Goal: Task Accomplishment & Management: Complete application form

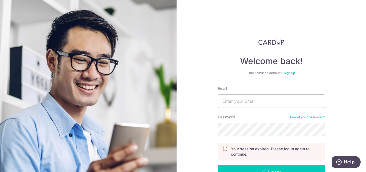
type input "accounts@apacrelocation.com"
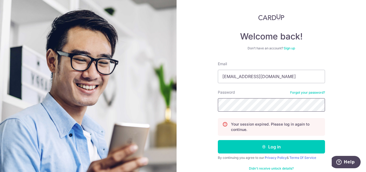
scroll to position [36, 0]
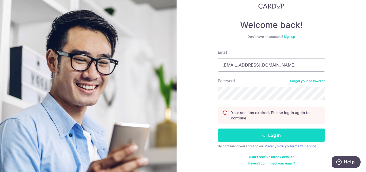
click at [279, 134] on button "Log in" at bounding box center [271, 134] width 107 height 13
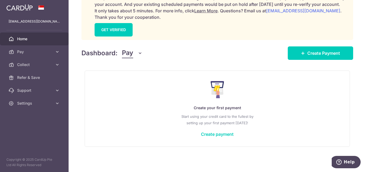
scroll to position [105, 0]
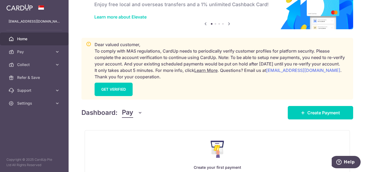
scroll to position [54, 0]
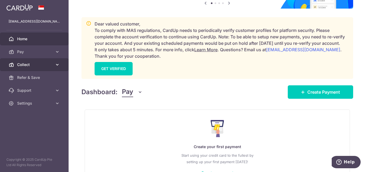
click at [19, 63] on span "Collect" at bounding box center [34, 64] width 35 height 5
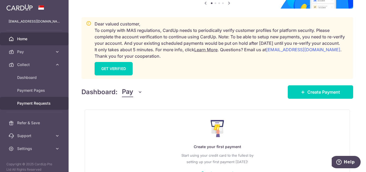
click at [33, 101] on span "Payment Requests" at bounding box center [34, 102] width 35 height 5
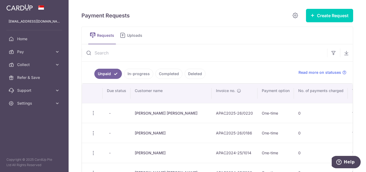
click at [134, 69] on link "In-progress" at bounding box center [138, 74] width 29 height 10
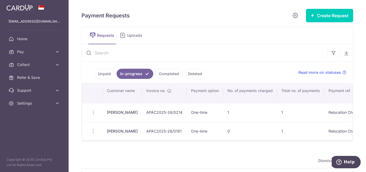
click at [224, 131] on td "0" at bounding box center [250, 131] width 54 height 19
drag, startPoint x: 224, startPoint y: 131, endPoint x: 233, endPoint y: 130, distance: 8.4
click at [233, 130] on td "0" at bounding box center [250, 131] width 54 height 19
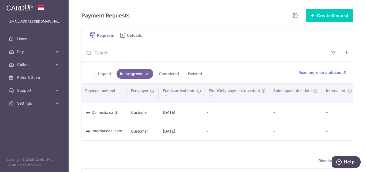
scroll to position [0, 355]
click at [269, 132] on td "-" at bounding box center [295, 131] width 53 height 19
click at [322, 131] on td "-" at bounding box center [340, 131] width 37 height 19
click at [204, 132] on td "-" at bounding box center [236, 131] width 65 height 19
click at [167, 132] on td "[DATE]" at bounding box center [182, 131] width 46 height 19
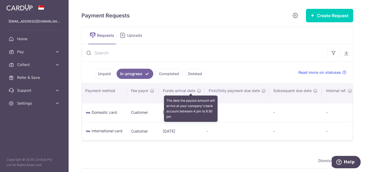
click at [197, 91] on icon "\a \a Funds arrival date\a \a \a : activate to sort column ascending" at bounding box center [199, 90] width 4 height 4
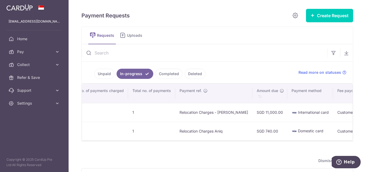
scroll to position [0, 149]
click at [298, 112] on span "International card" at bounding box center [313, 112] width 31 height 5
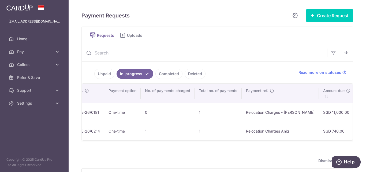
scroll to position [0, 0]
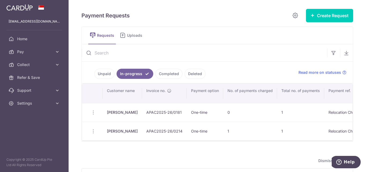
click at [93, 112] on td "Update Request Share Request" at bounding box center [92, 112] width 21 height 19
click at [118, 113] on td "[PERSON_NAME]" at bounding box center [122, 112] width 39 height 19
click at [148, 112] on td "APAC2025-26/0181" at bounding box center [164, 112] width 45 height 19
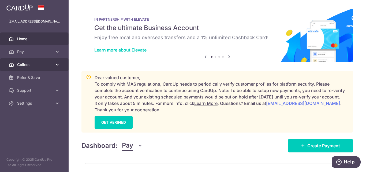
click at [22, 66] on span "Collect" at bounding box center [34, 64] width 35 height 5
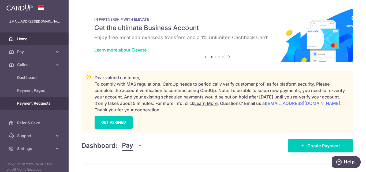
click at [22, 103] on span "Payment Requests" at bounding box center [34, 102] width 35 height 5
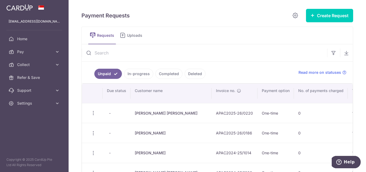
click at [141, 74] on link "In-progress" at bounding box center [138, 74] width 29 height 10
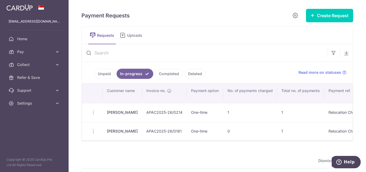
click at [93, 132] on td "Update Request Share Request" at bounding box center [92, 131] width 21 height 19
drag, startPoint x: 106, startPoint y: 131, endPoint x: 137, endPoint y: 131, distance: 30.8
click at [137, 131] on td "[PERSON_NAME]" at bounding box center [122, 131] width 39 height 19
copy td "[PERSON_NAME]"
click at [166, 74] on link "Completed" at bounding box center [168, 74] width 27 height 10
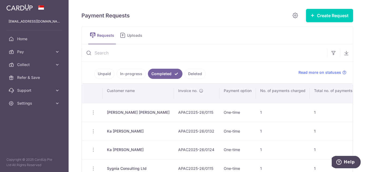
click at [92, 112] on td at bounding box center [92, 112] width 21 height 19
click at [92, 113] on td at bounding box center [92, 112] width 21 height 19
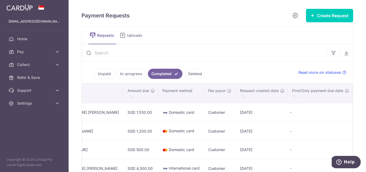
scroll to position [0, 454]
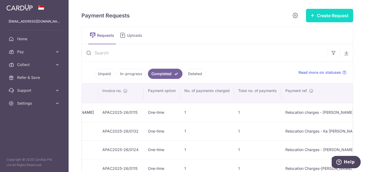
click at [329, 14] on button "Create Request" at bounding box center [329, 15] width 47 height 13
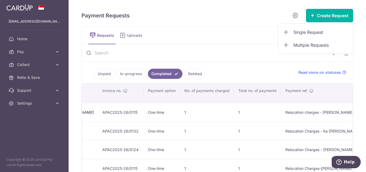
scroll to position [0, 76]
click at [308, 29] on span "Single Request" at bounding box center [320, 32] width 55 height 6
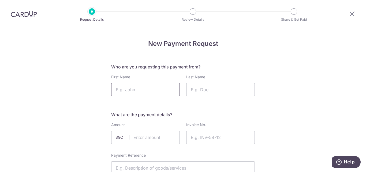
click at [136, 92] on input "First Name" at bounding box center [145, 89] width 69 height 13
paste input "Surabhi Singh"
type input "Surabhi Singh"
paste input "Raghuvenshi"
type input "Raghuvenshi"
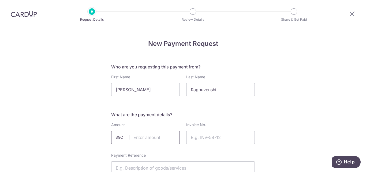
click at [130, 137] on input "text" at bounding box center [145, 136] width 69 height 13
type input "3550.00"
paste input "APAC2025-26/0066"
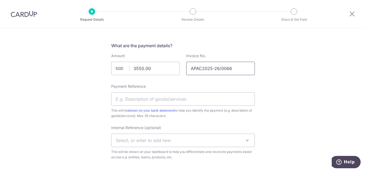
scroll to position [80, 0]
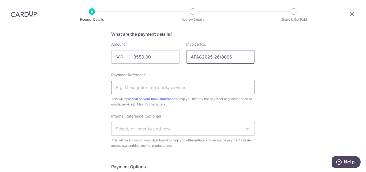
type input "APAC2025-26/0066"
click at [130, 85] on input "Payment Reference" at bounding box center [183, 87] width 144 height 13
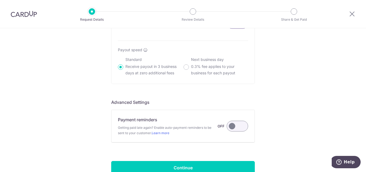
scroll to position [428, 0]
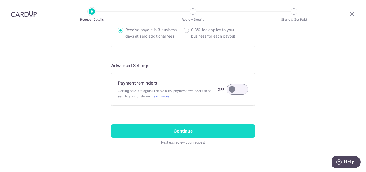
type input "Relocation Charges - Surabhi"
click at [182, 131] on input "Continue" at bounding box center [183, 130] width 144 height 13
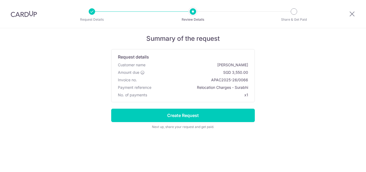
click at [176, 117] on input "Create Request" at bounding box center [183, 114] width 144 height 13
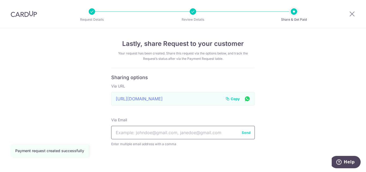
click at [147, 135] on input "text" at bounding box center [183, 132] width 144 height 13
paste input "[EMAIL_ADDRESS][DOMAIN_NAME]"
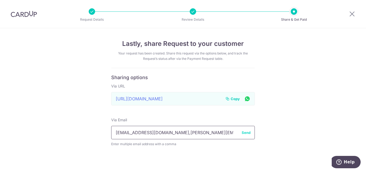
drag, startPoint x: 233, startPoint y: 133, endPoint x: 109, endPoint y: 136, distance: 124.6
click at [109, 136] on div "Lastly, share Request to your customer Your request has been created. Share thi…" at bounding box center [183, 103] width 366 height 150
type input "[EMAIL_ADDRESS][DOMAIN_NAME],[PERSON_NAME][EMAIL_ADDRESS][DOMAIN_NAME]"
click at [352, 15] on icon at bounding box center [352, 13] width 6 height 7
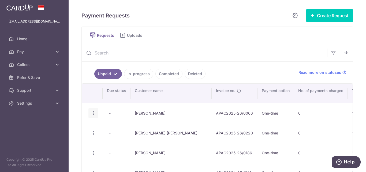
click at [92, 113] on icon "button" at bounding box center [94, 113] width 6 height 6
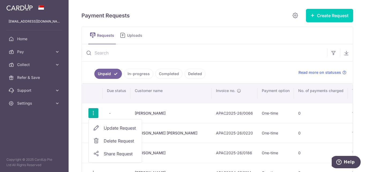
click at [111, 127] on span "Update Request" at bounding box center [121, 128] width 34 height 6
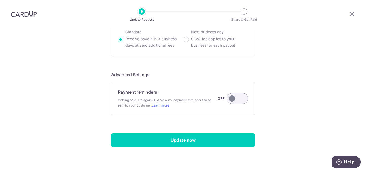
scroll to position [426, 0]
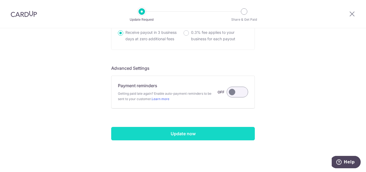
click at [165, 132] on input "Update now" at bounding box center [183, 133] width 144 height 13
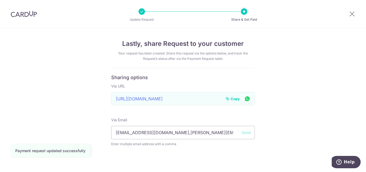
type input "[EMAIL_ADDRESS][DOMAIN_NAME],[PERSON_NAME][EMAIL_ADDRESS][DOMAIN_NAME]"
click at [244, 133] on button "Send" at bounding box center [246, 132] width 9 height 5
click at [234, 98] on span "Copy" at bounding box center [235, 98] width 9 height 5
click at [353, 13] on icon at bounding box center [352, 13] width 6 height 7
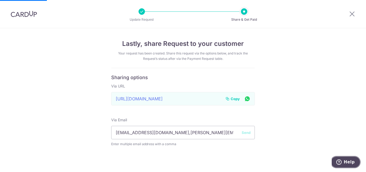
click at [346, 161] on span "Help" at bounding box center [349, 161] width 11 height 5
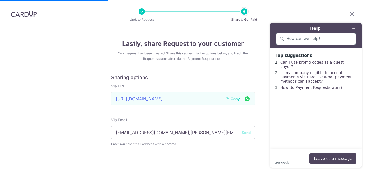
click at [296, 40] on input "search" at bounding box center [318, 38] width 65 height 5
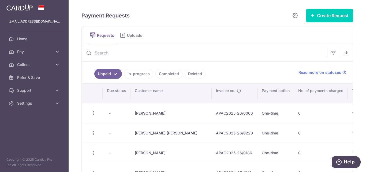
click at [140, 74] on link "In-progress" at bounding box center [138, 74] width 29 height 10
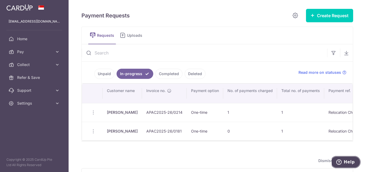
click at [345, 160] on span "Help" at bounding box center [349, 161] width 11 height 5
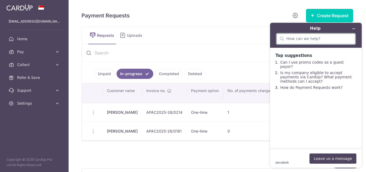
click at [289, 38] on input "search" at bounding box center [318, 38] width 65 height 5
type input "The payment in progress state was not reflected in our account after the promis…"
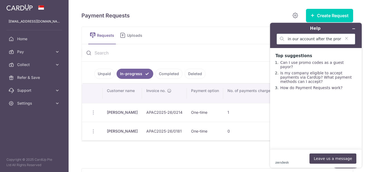
scroll to position [0, 0]
drag, startPoint x: 324, startPoint y: 42, endPoint x: 335, endPoint y: 38, distance: 11.4
click at [335, 38] on input "The payment in progress state was not reflected in our account after the promis…" at bounding box center [313, 39] width 55 height 5
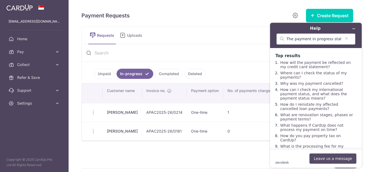
click at [327, 160] on button "Leave us a message" at bounding box center [332, 158] width 47 height 10
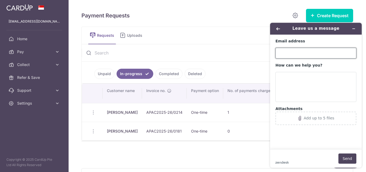
click at [296, 55] on input "Email address" at bounding box center [315, 53] width 81 height 11
type input "[EMAIL_ADDRESS][DOMAIN_NAME]"
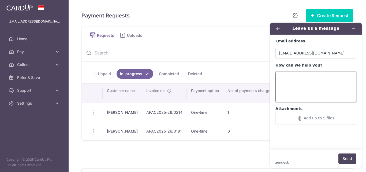
click at [296, 87] on textarea "How can we help you?" at bounding box center [315, 87] width 81 height 30
type textarea "T"
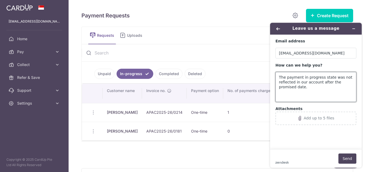
click at [329, 77] on textarea "The payment in progress state was not reflected in our account after the promis…" at bounding box center [315, 87] width 81 height 30
click at [313, 88] on textarea "The payment in progress state which was not reflected in our account after the …" at bounding box center [315, 87] width 81 height 30
click at [277, 77] on textarea "The payment in progress state which was not reflected in our account after the …" at bounding box center [315, 87] width 81 height 30
click at [299, 77] on textarea "The payment in progress state which was not reflected in our account after the …" at bounding box center [315, 87] width 81 height 30
click at [300, 77] on textarea "The payment in progress state which was not reflected in our account after the …" at bounding box center [315, 87] width 81 height 30
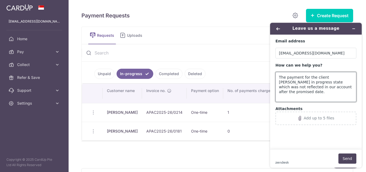
click at [339, 78] on textarea "The payment for the client [PERSON_NAME] in progress state which was not reflec…" at bounding box center [315, 87] width 81 height 30
click at [340, 78] on textarea "The payment for the client [PERSON_NAME] in progress state which was not reflec…" at bounding box center [315, 87] width 81 height 30
drag, startPoint x: 303, startPoint y: 83, endPoint x: 320, endPoint y: 82, distance: 17.1
click at [320, 82] on textarea "The payment for the client [PERSON_NAME] in progress state which was not reflec…" at bounding box center [315, 87] width 81 height 30
click at [346, 77] on textarea "The payment for the client [PERSON_NAME] in progress state not reflected in our…" at bounding box center [315, 87] width 81 height 30
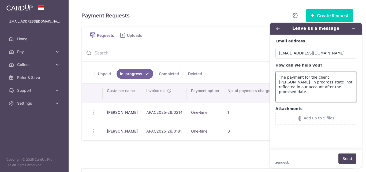
paste textarea "which was"
drag, startPoint x: 279, startPoint y: 77, endPoint x: 353, endPoint y: 92, distance: 75.7
click at [354, 92] on textarea "The payment for the client [PERSON_NAME] which was in progress state not reflec…" at bounding box center [315, 87] width 81 height 30
paste textarea "client [PERSON_NAME], which was in 'in progress' state, has not been reflected …"
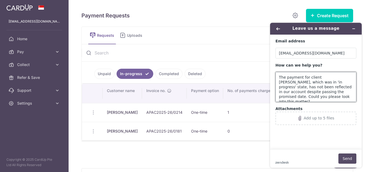
type textarea "The payment for client [PERSON_NAME], which was in 'in progress' state, has not…"
click at [343, 158] on button "Send" at bounding box center [347, 158] width 18 height 10
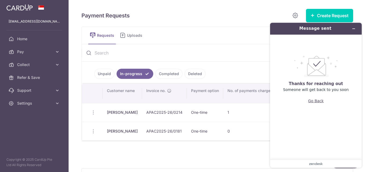
click at [315, 102] on button "Go Back" at bounding box center [316, 101] width 16 height 10
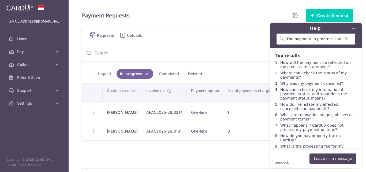
scroll to position [16, 0]
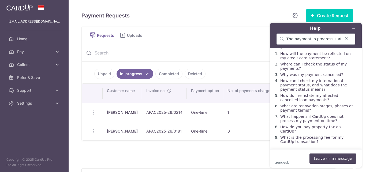
click at [292, 161] on div "zendesk .cls-1{fill:#03363d;} Leave us a message" at bounding box center [315, 158] width 81 height 10
click at [209, 40] on ul "Requests Uploads" at bounding box center [217, 36] width 272 height 18
